Goal: Task Accomplishment & Management: Manage account settings

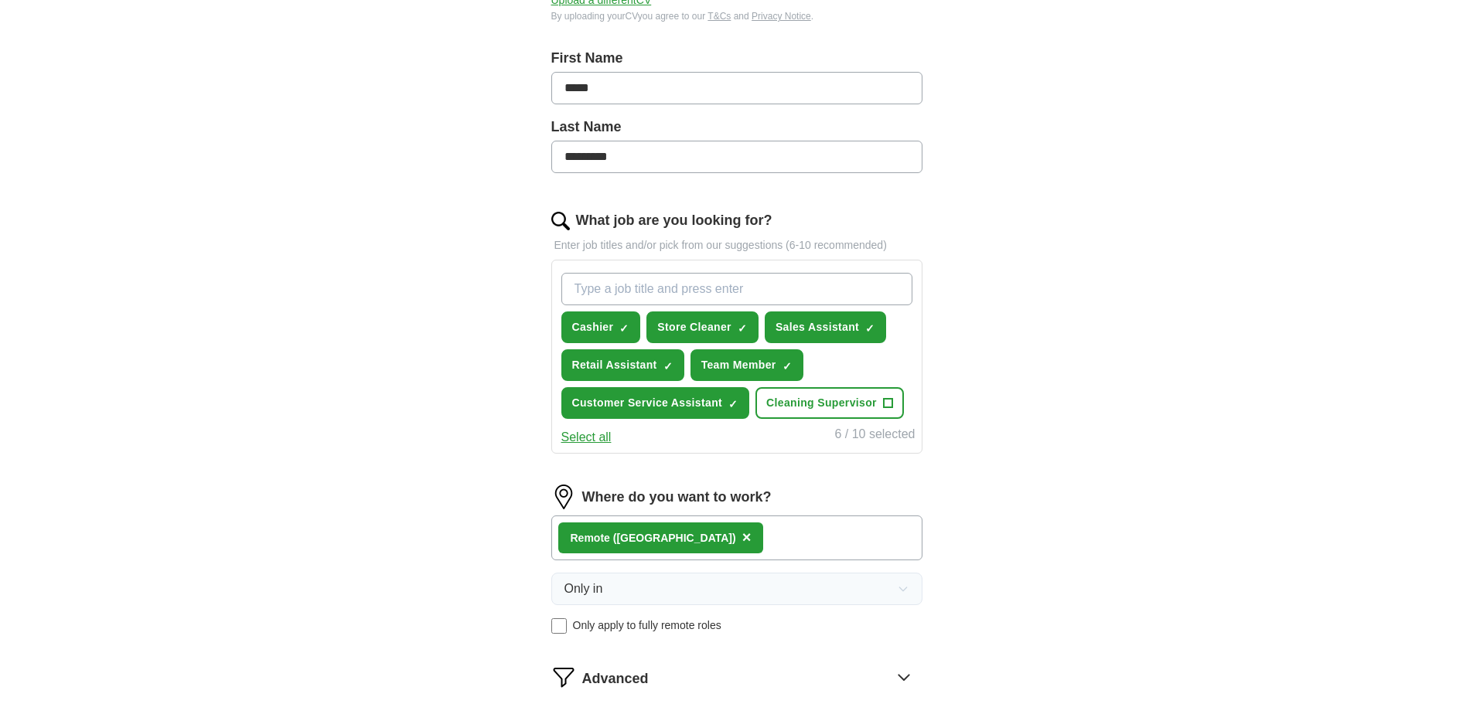
scroll to position [232, 0]
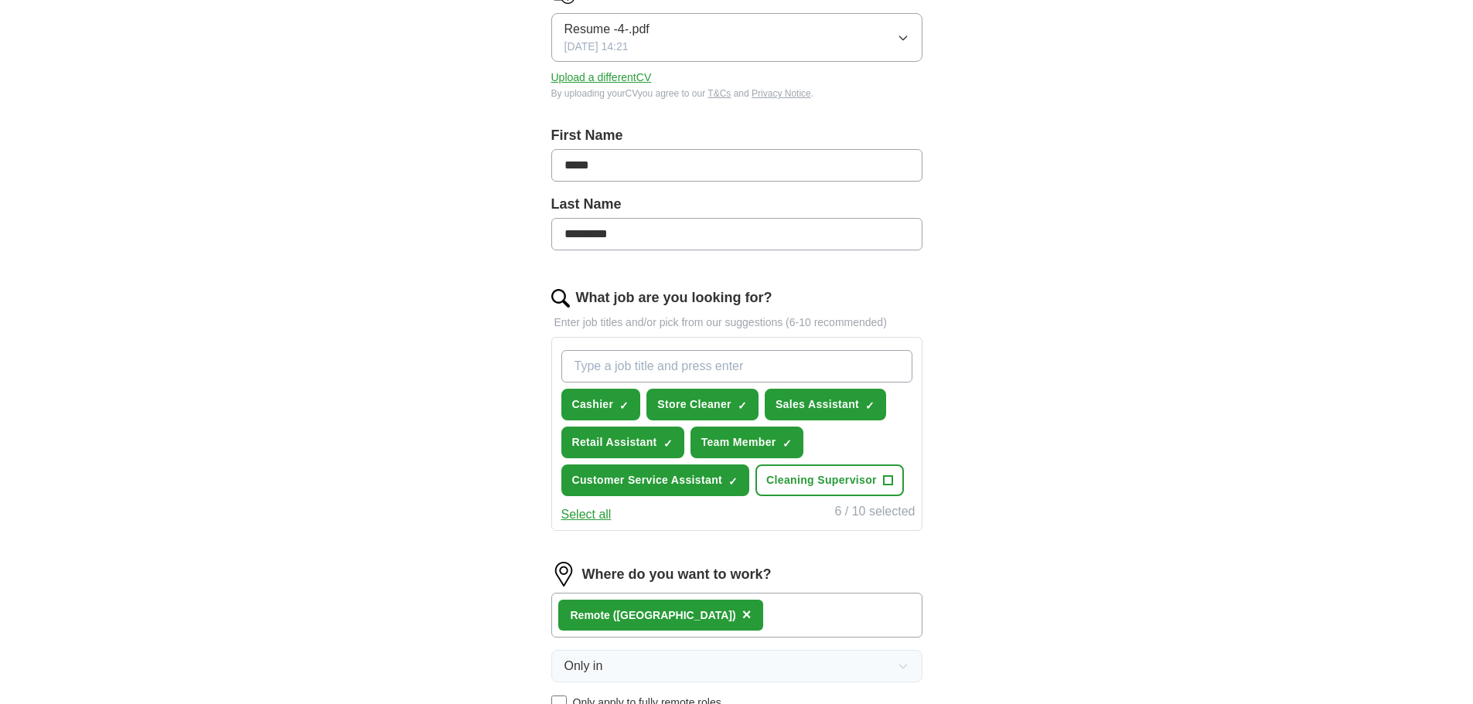
click at [588, 509] on button "Select all" at bounding box center [586, 515] width 50 height 19
click at [588, 509] on button "Deselect all" at bounding box center [593, 515] width 64 height 19
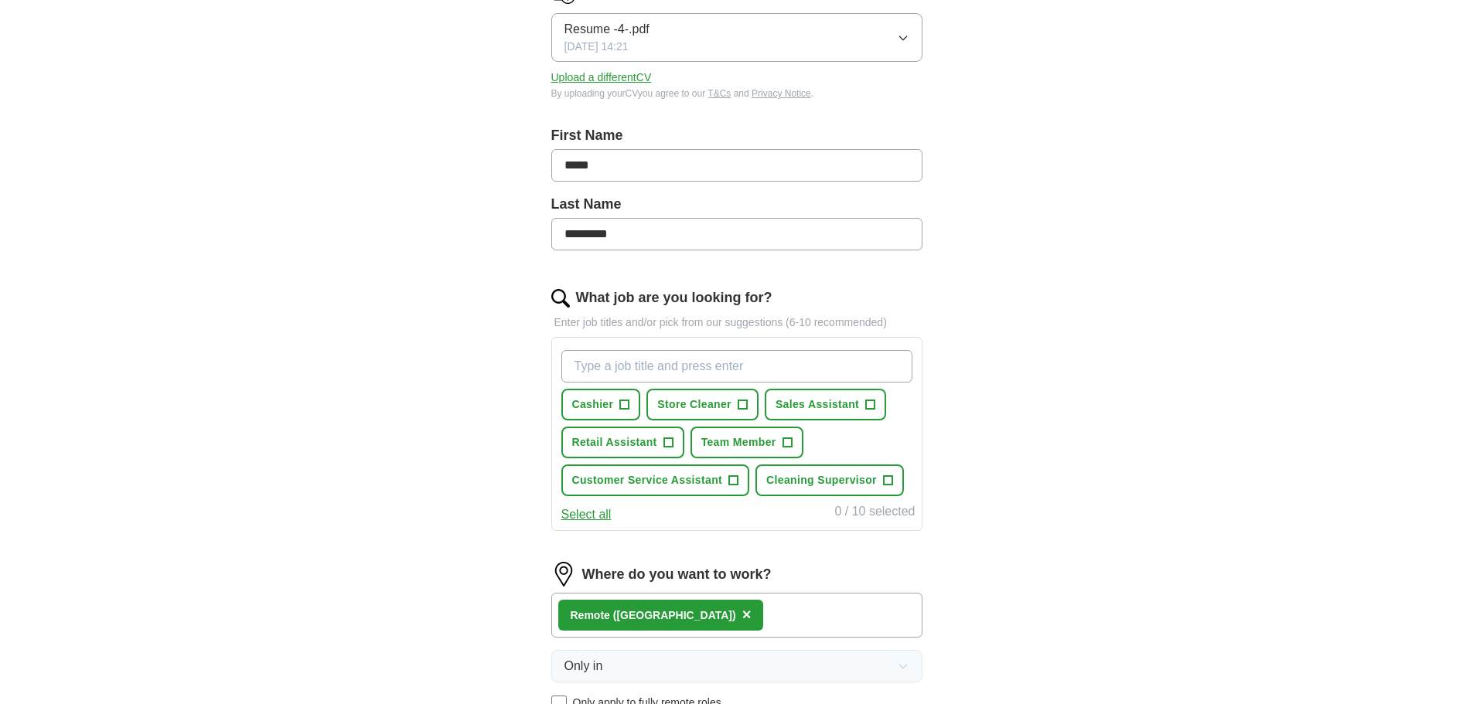
click at [833, 358] on input "What job are you looking for?" at bounding box center [736, 366] width 351 height 32
type input "customer support"
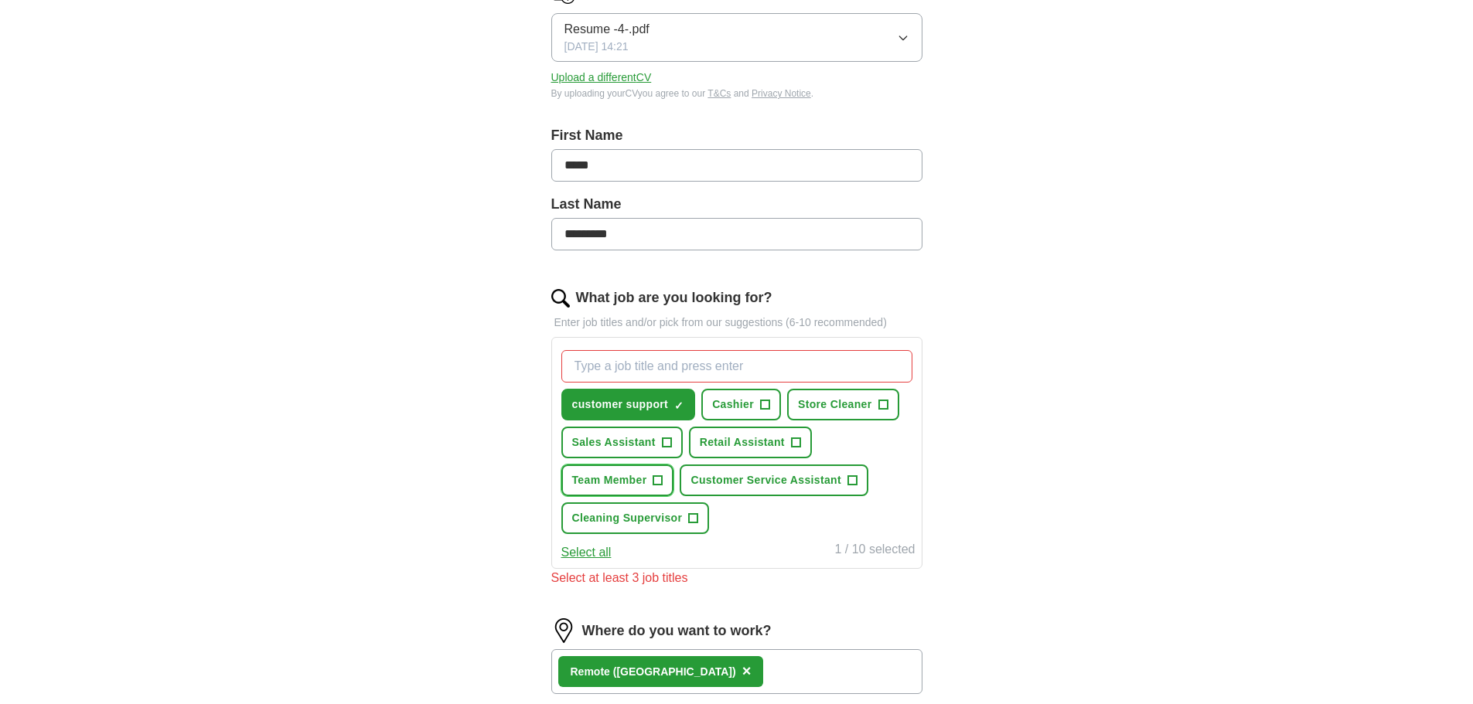
click at [650, 480] on button "Team Member +" at bounding box center [617, 481] width 113 height 32
click at [656, 445] on button "Sales Assistant +" at bounding box center [621, 443] width 121 height 32
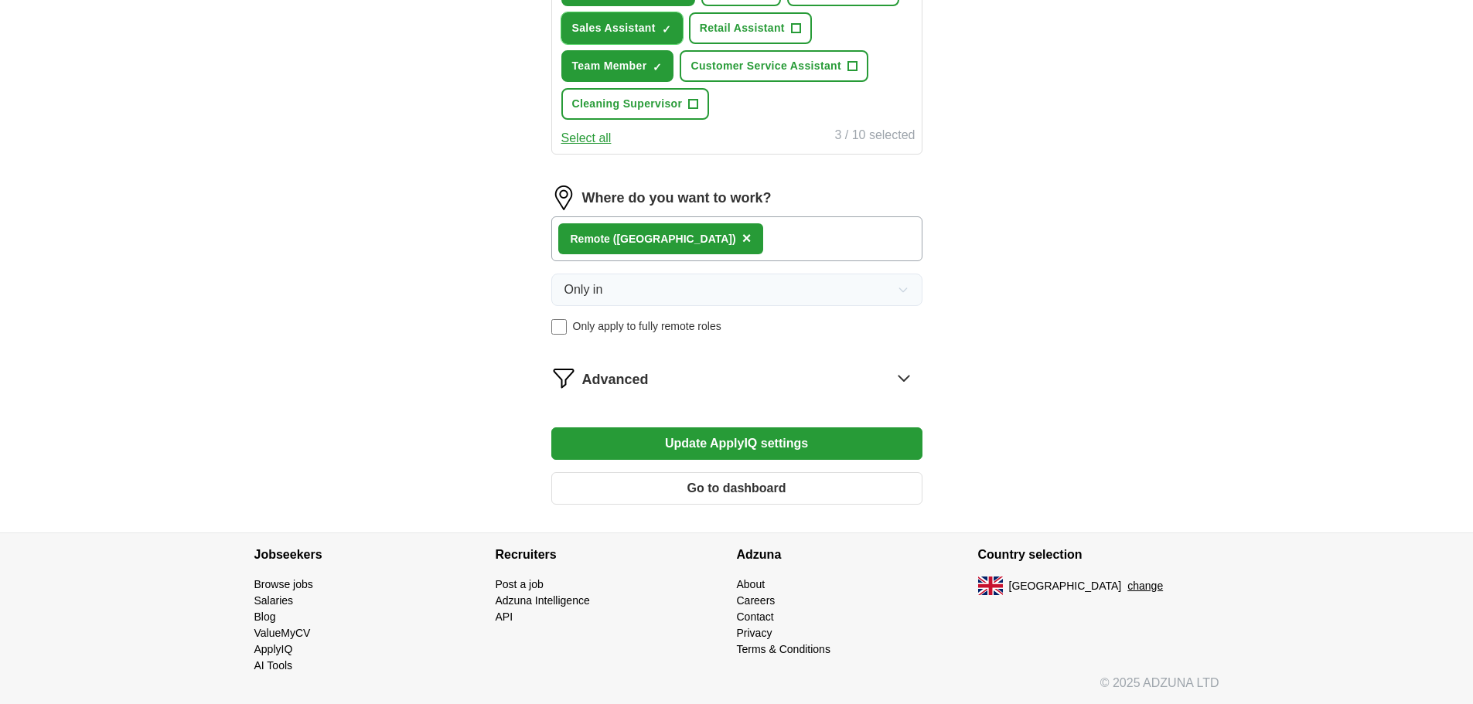
scroll to position [647, 0]
click at [750, 441] on button "Update ApplyIQ settings" at bounding box center [736, 443] width 371 height 32
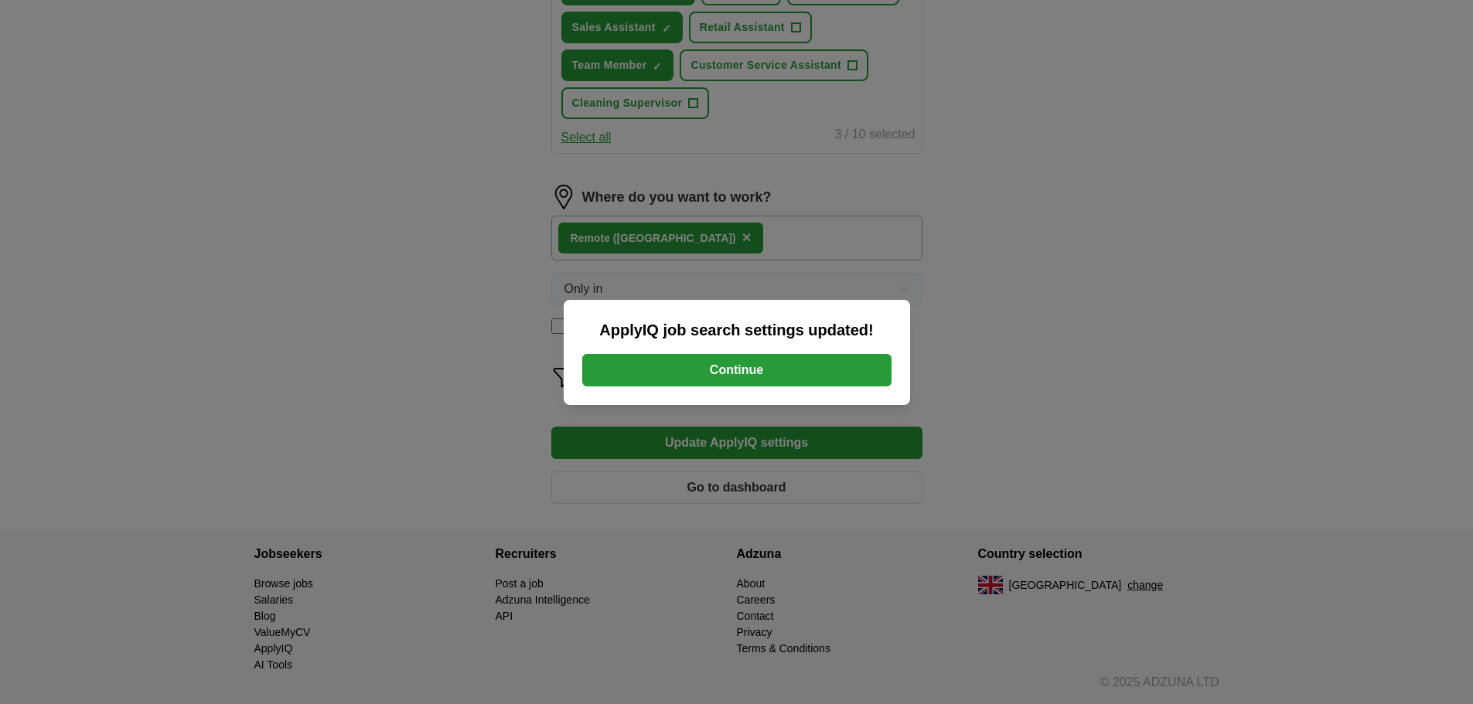
click at [792, 363] on button "Continue" at bounding box center [736, 370] width 309 height 32
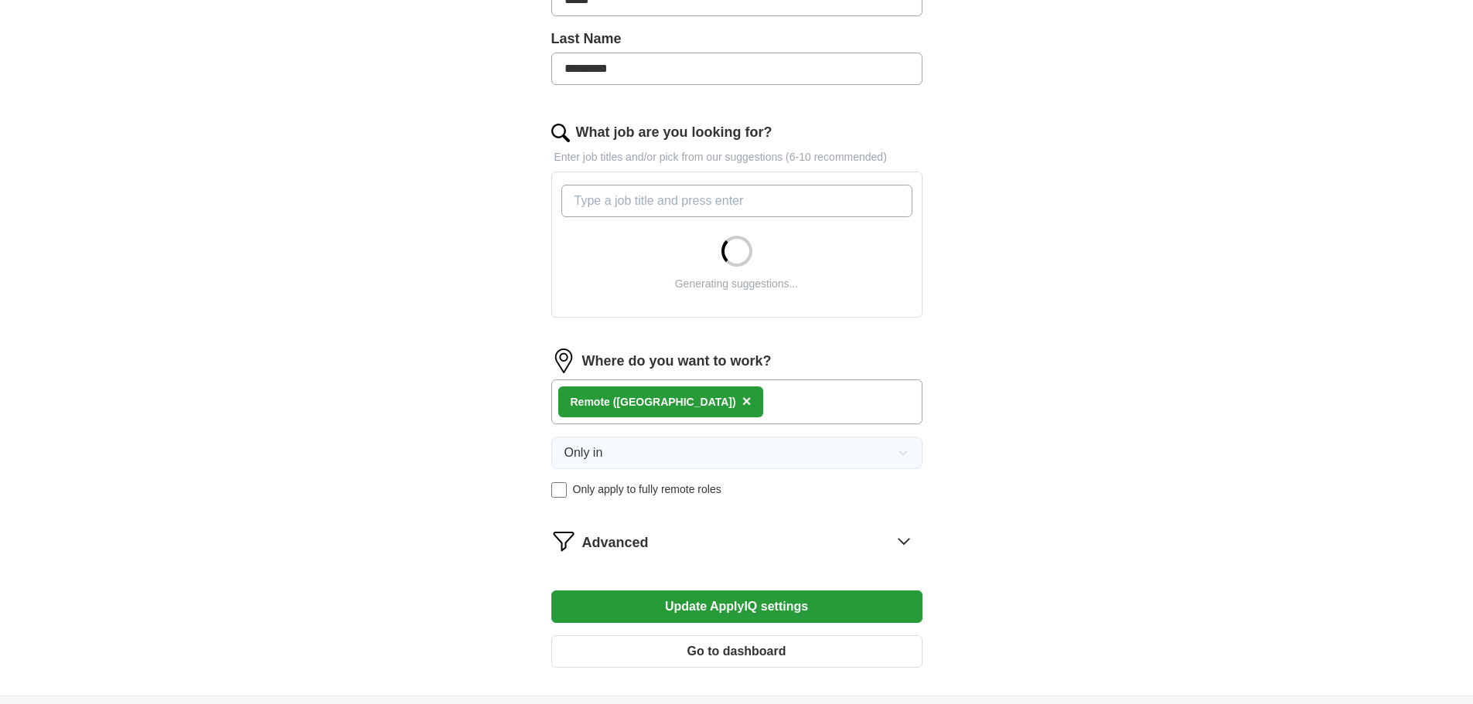
scroll to position [541, 0]
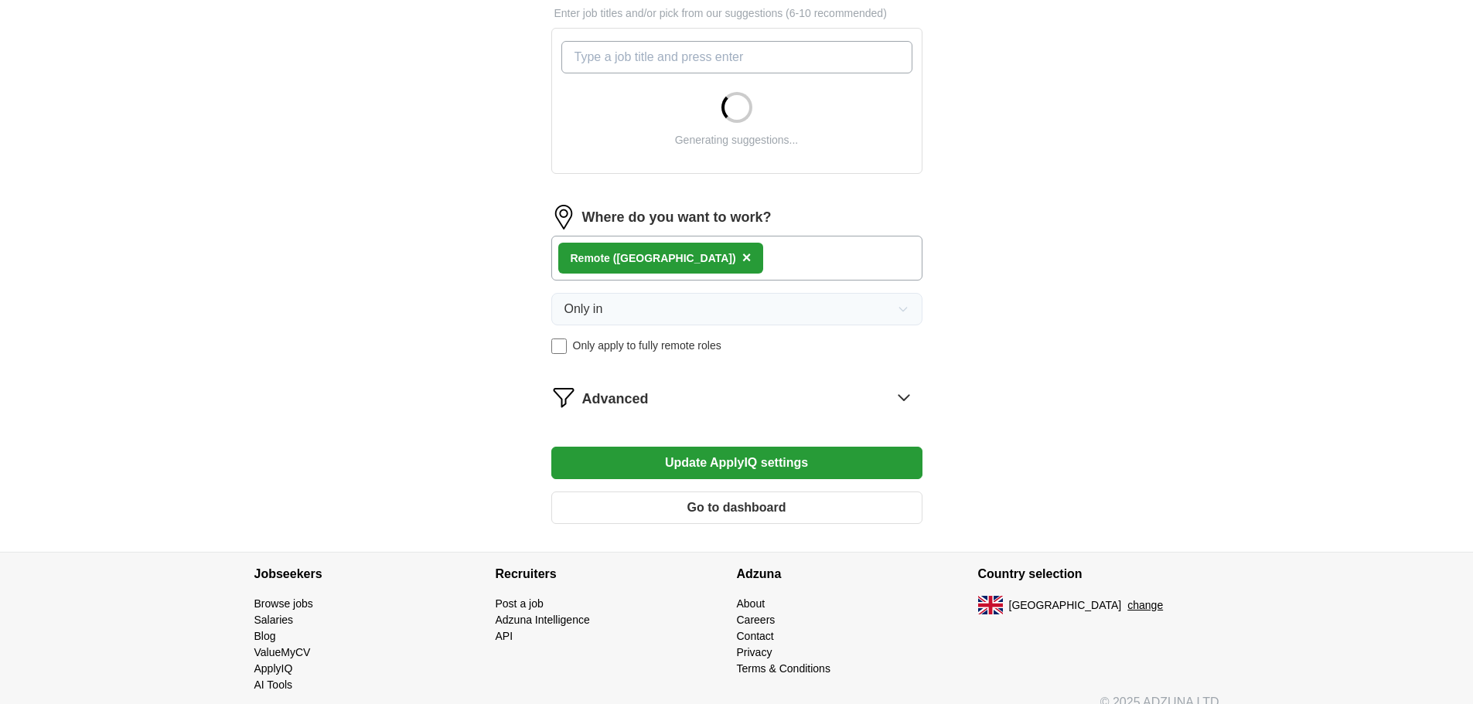
click at [910, 396] on icon at bounding box center [903, 397] width 25 height 25
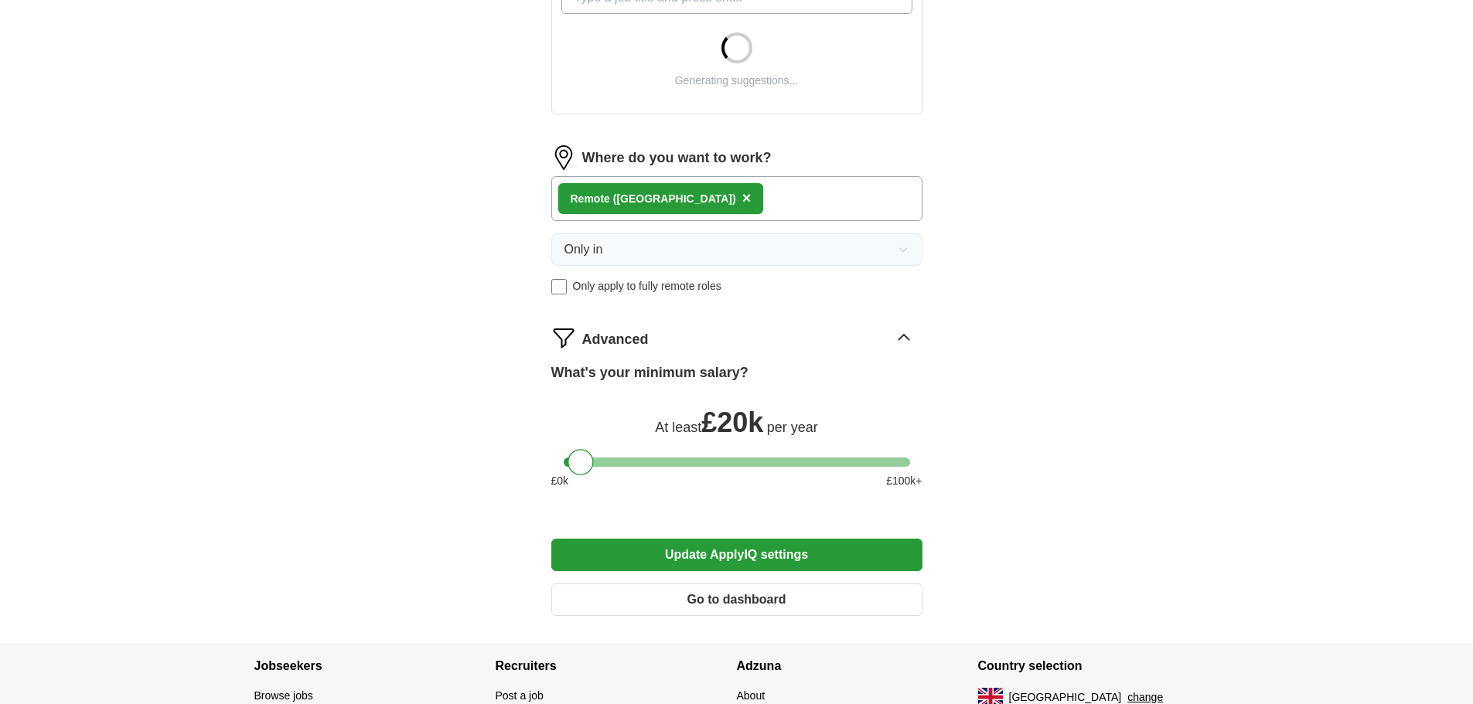
scroll to position [619, 0]
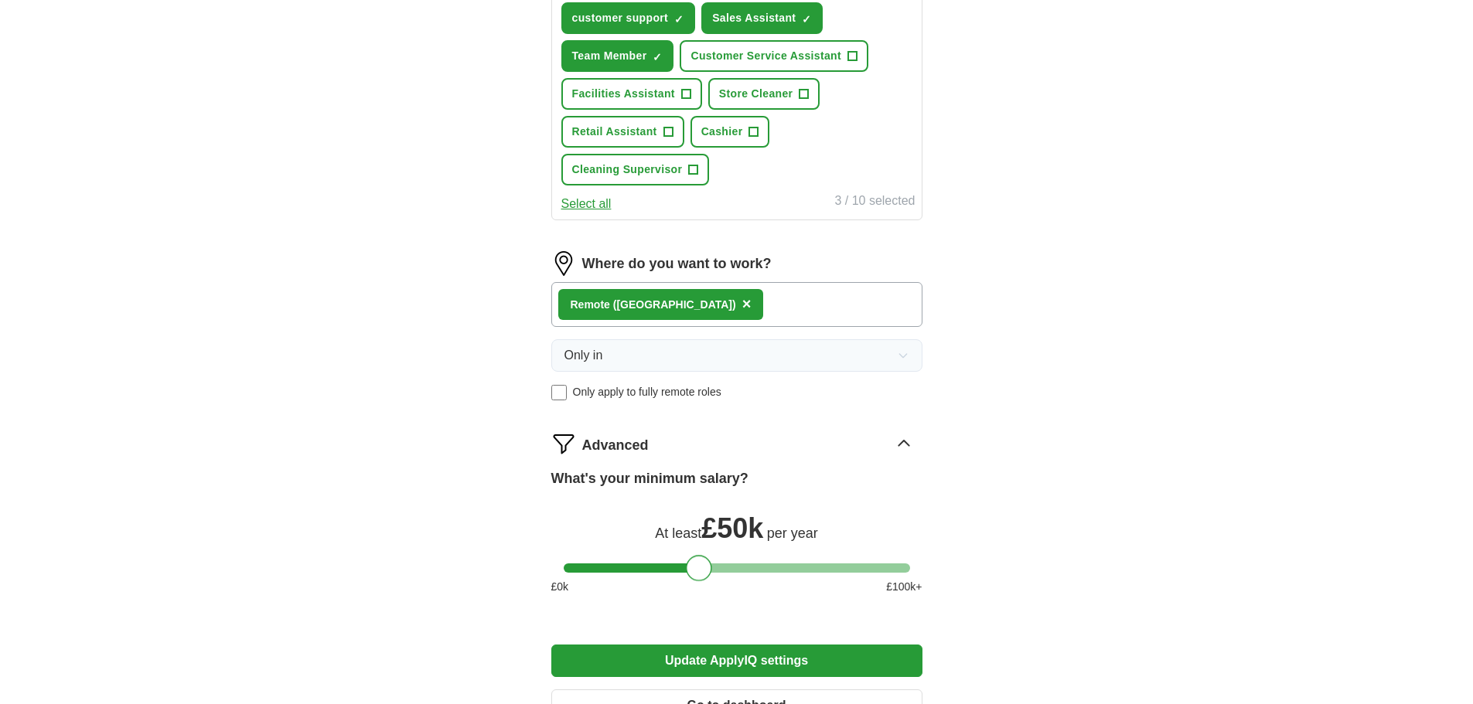
drag, startPoint x: 578, startPoint y: 441, endPoint x: 698, endPoint y: 489, distance: 128.8
click at [698, 489] on div "What's your minimum salary? At least £ 50k per year £ 0 k £ 100 k+" at bounding box center [736, 538] width 371 height 139
click at [816, 655] on button "Update ApplyIQ settings" at bounding box center [736, 661] width 371 height 32
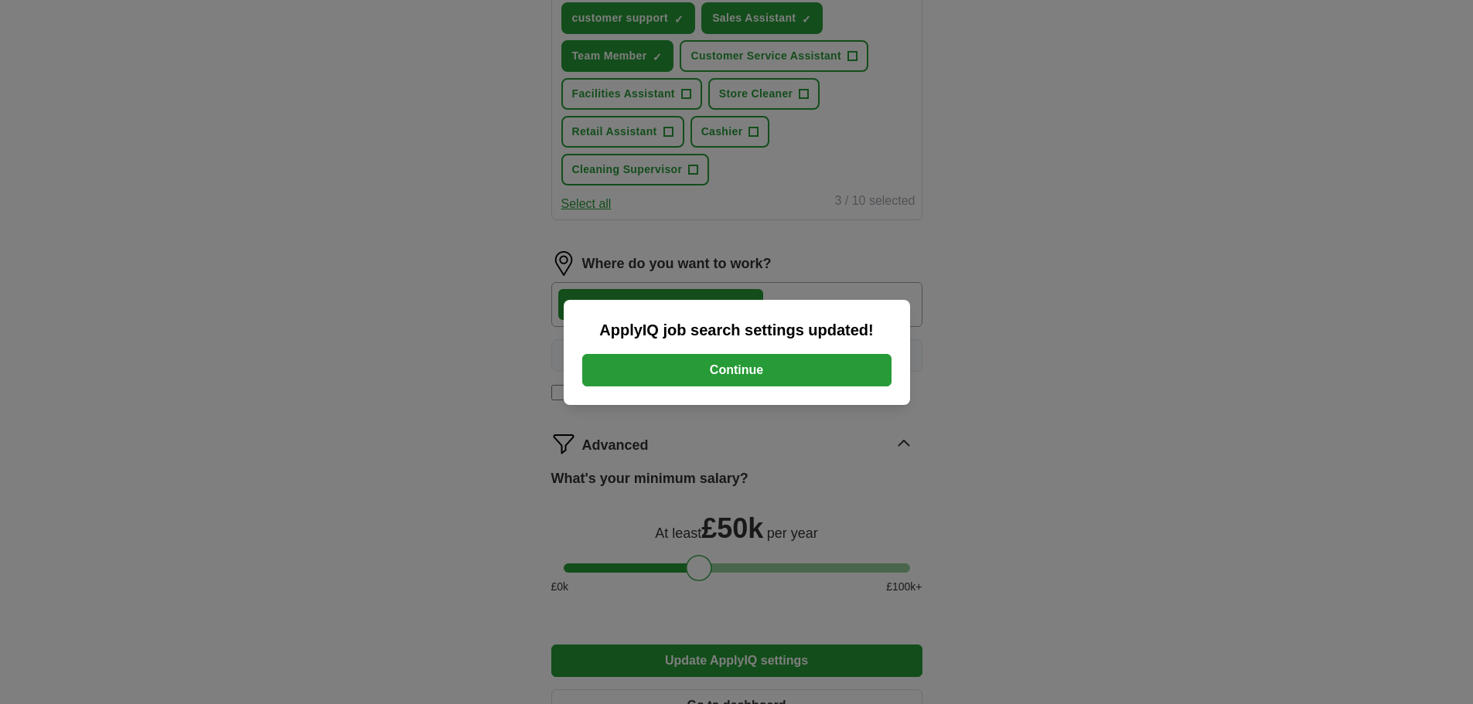
click at [806, 371] on button "Continue" at bounding box center [736, 370] width 309 height 32
